Goal: Transaction & Acquisition: Purchase product/service

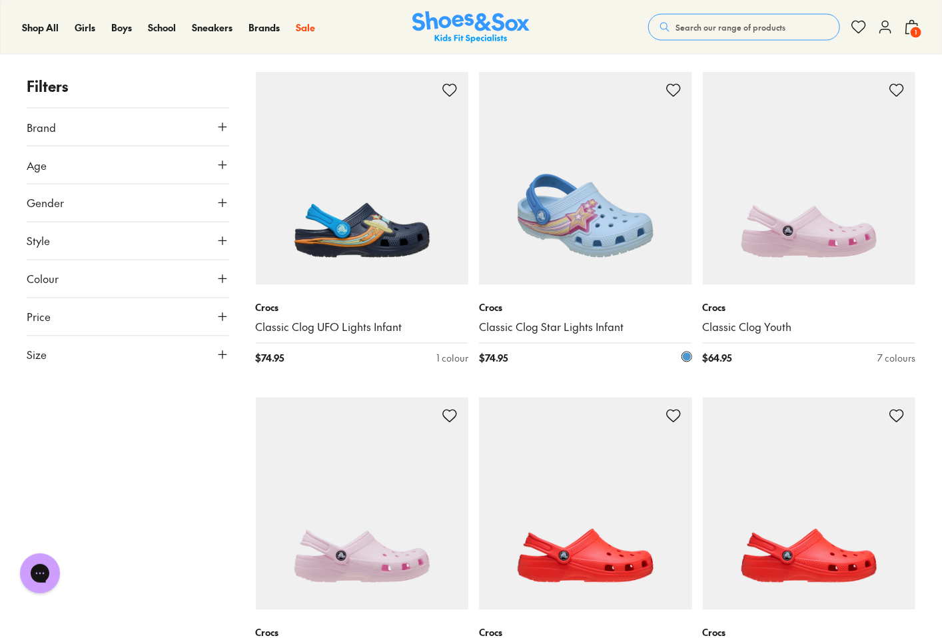
click at [562, 222] on img at bounding box center [585, 178] width 213 height 213
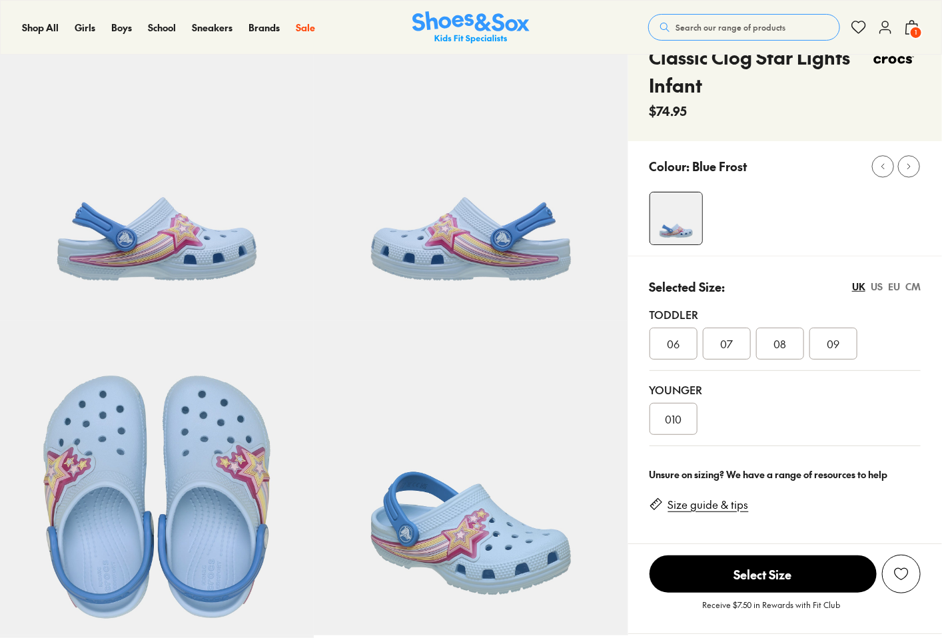
click at [897, 285] on div "EU" at bounding box center [894, 287] width 12 height 14
select select "*"
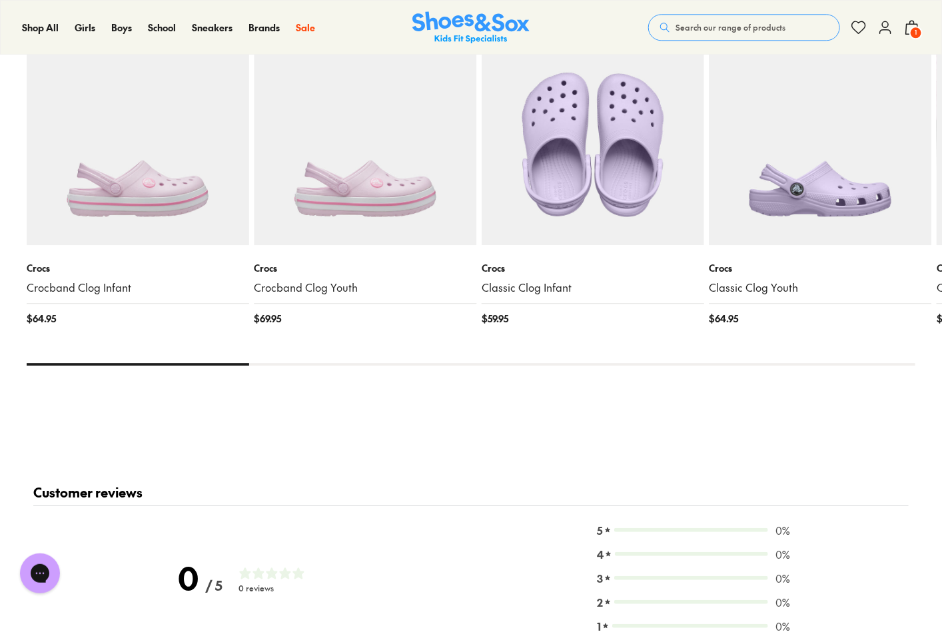
scroll to position [1406, 0]
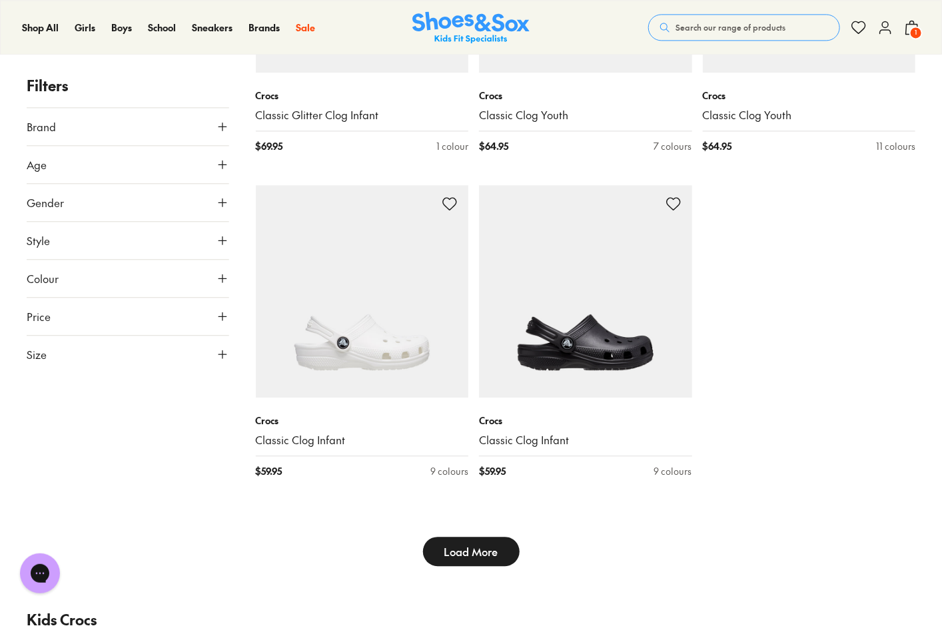
scroll to position [3480, 0]
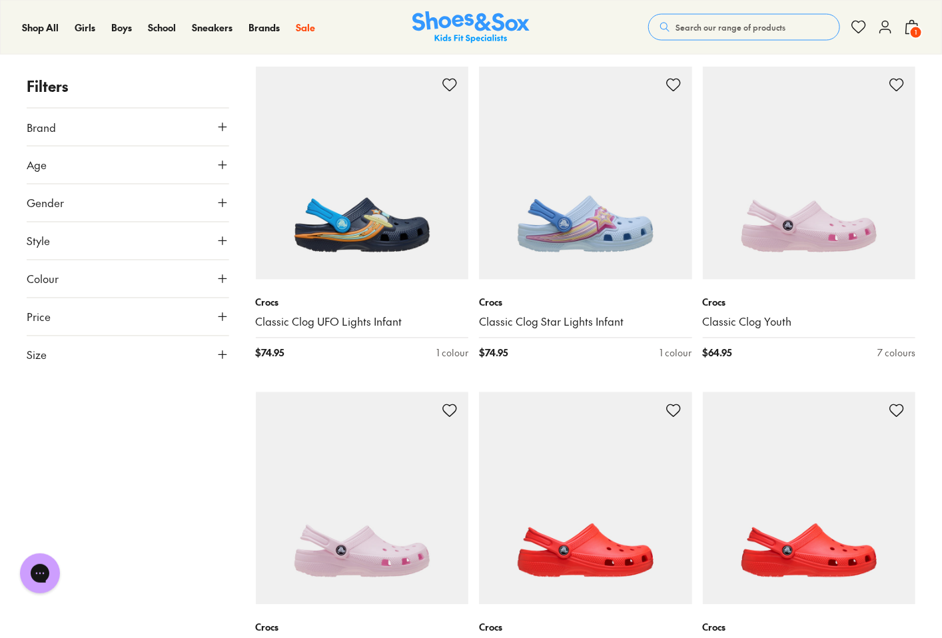
scroll to position [889, 0]
